Goal: Task Accomplishment & Management: Understand process/instructions

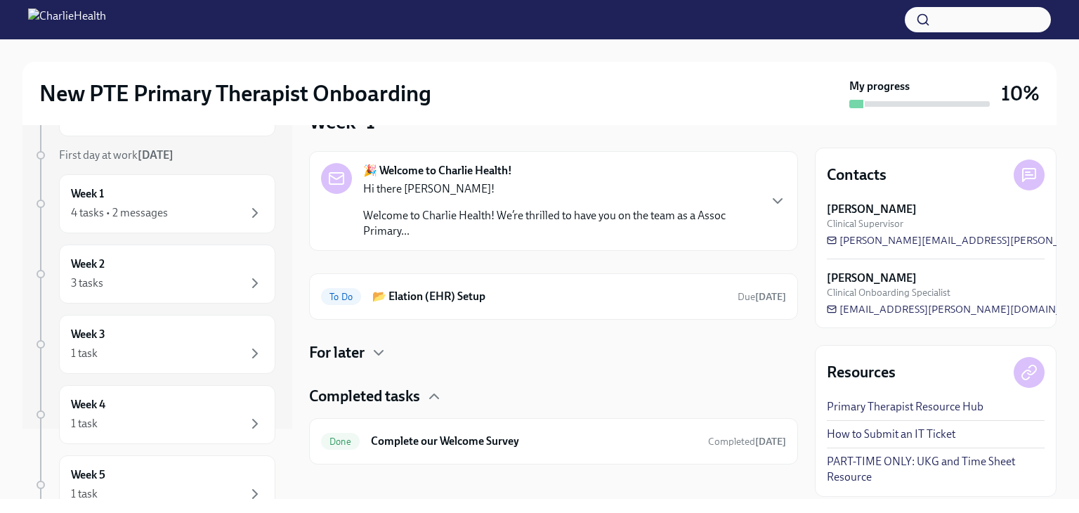
scroll to position [48, 0]
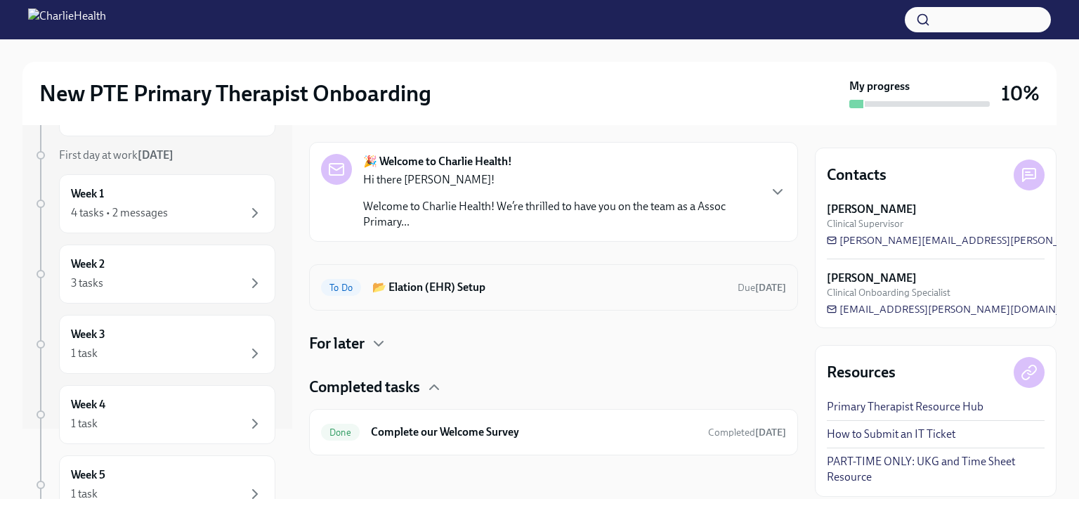
click at [452, 289] on h6 "📂 Elation (EHR) Setup" at bounding box center [549, 287] width 354 height 15
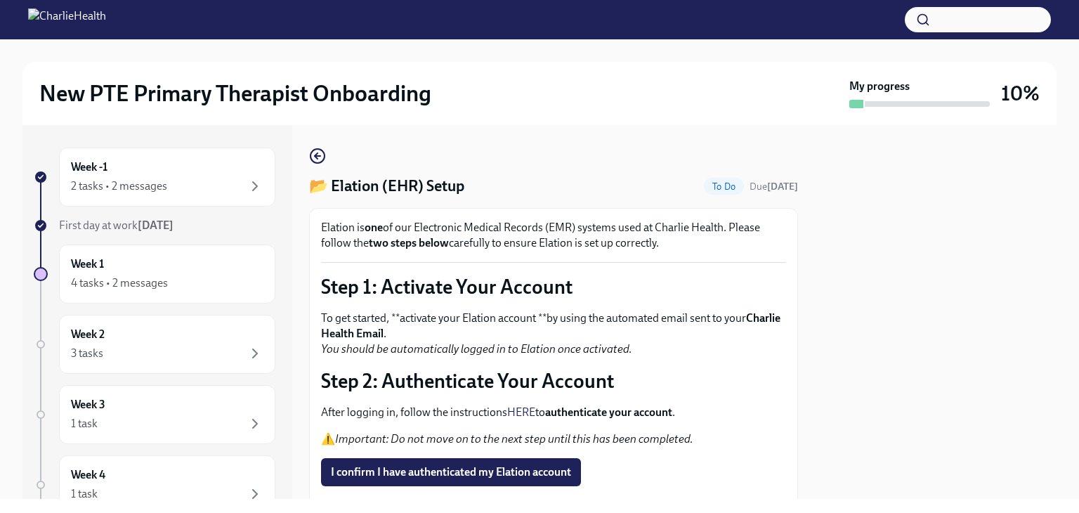
scroll to position [136, 0]
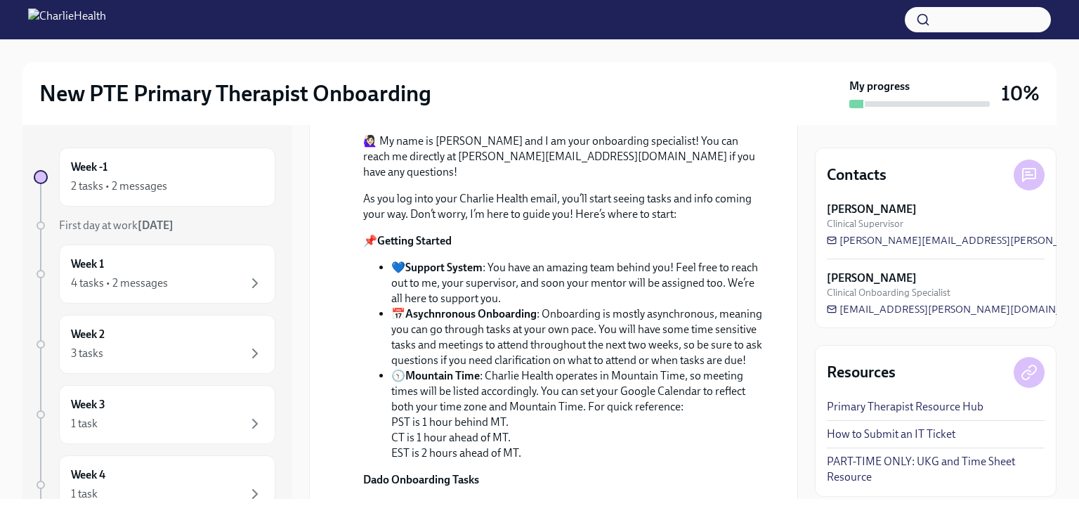
scroll to position [210, 0]
click at [199, 171] on div "Week -1 2 tasks • 2 messages" at bounding box center [167, 176] width 192 height 35
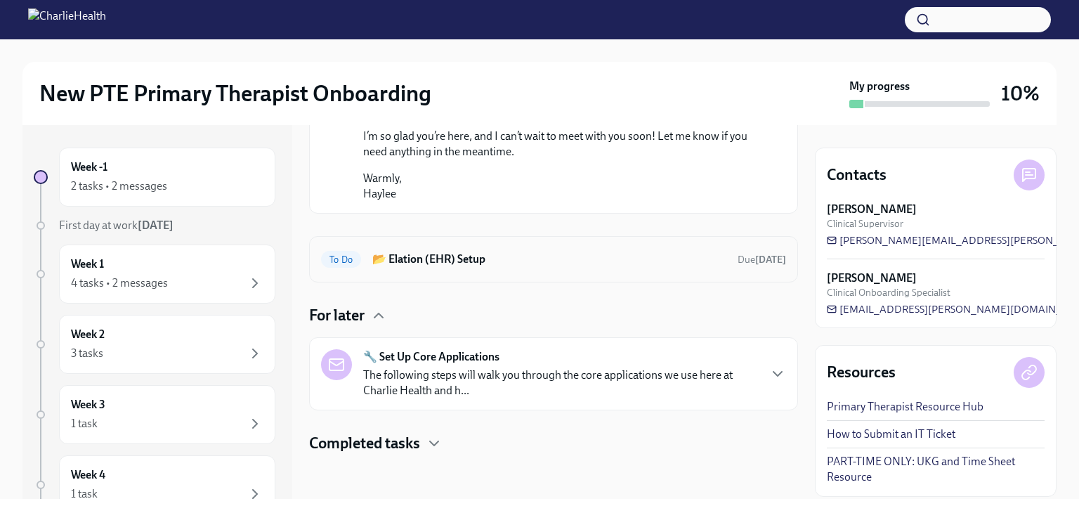
scroll to position [894, 0]
click at [518, 263] on h6 "📂 Elation (EHR) Setup" at bounding box center [549, 258] width 354 height 15
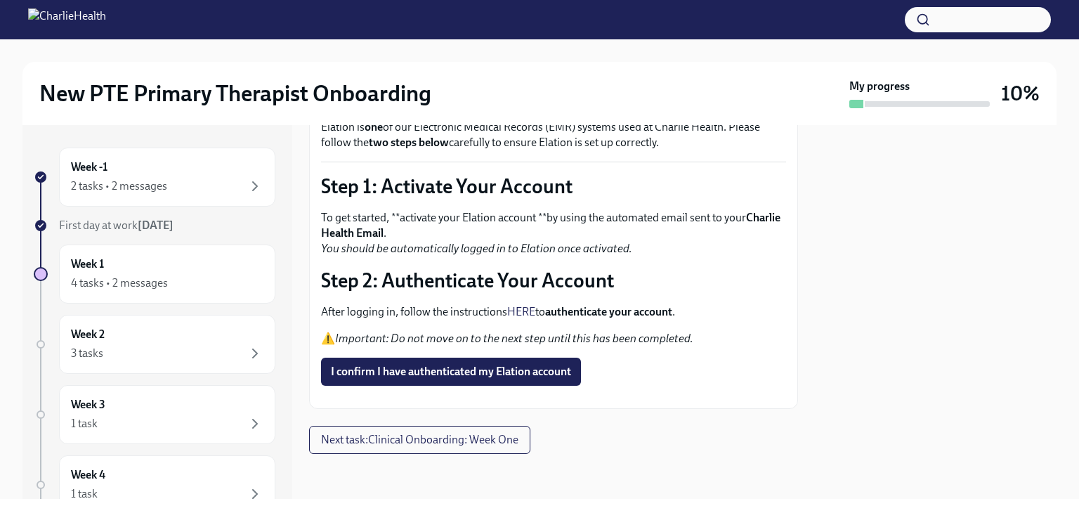
scroll to position [135, 0]
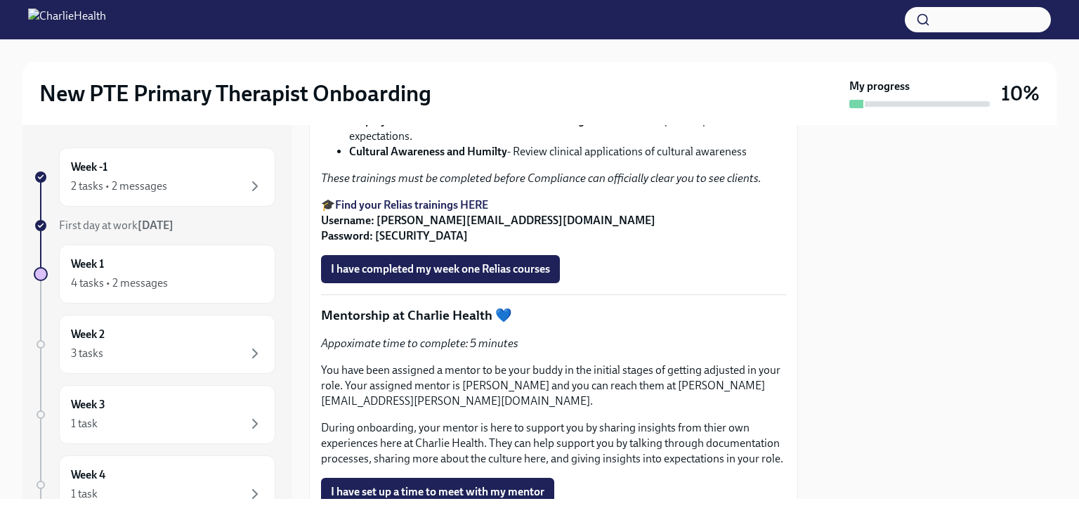
scroll to position [2026, 0]
